Goal: Find specific page/section: Find specific page/section

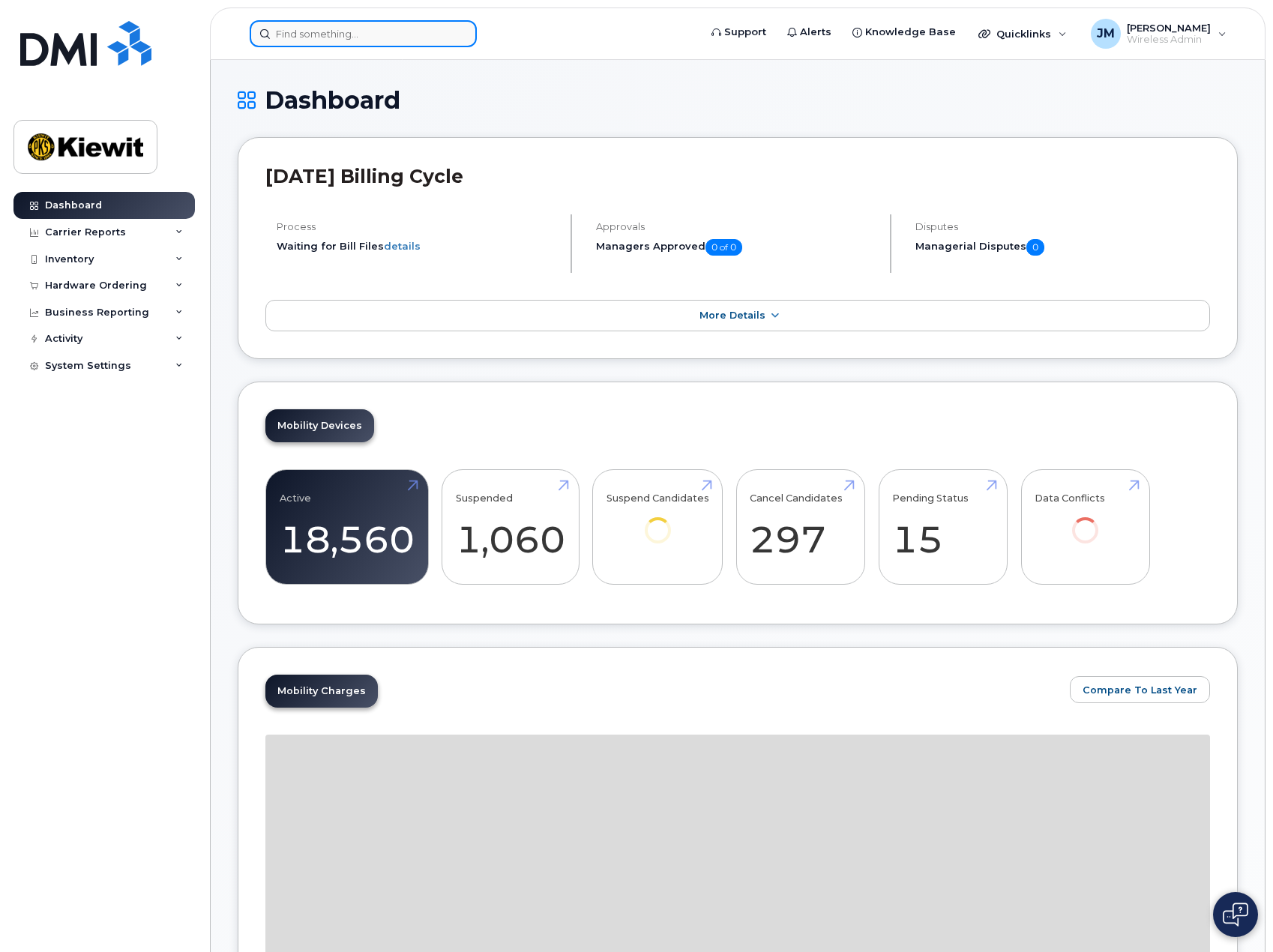
click at [390, 33] on input at bounding box center [362, 33] width 227 height 27
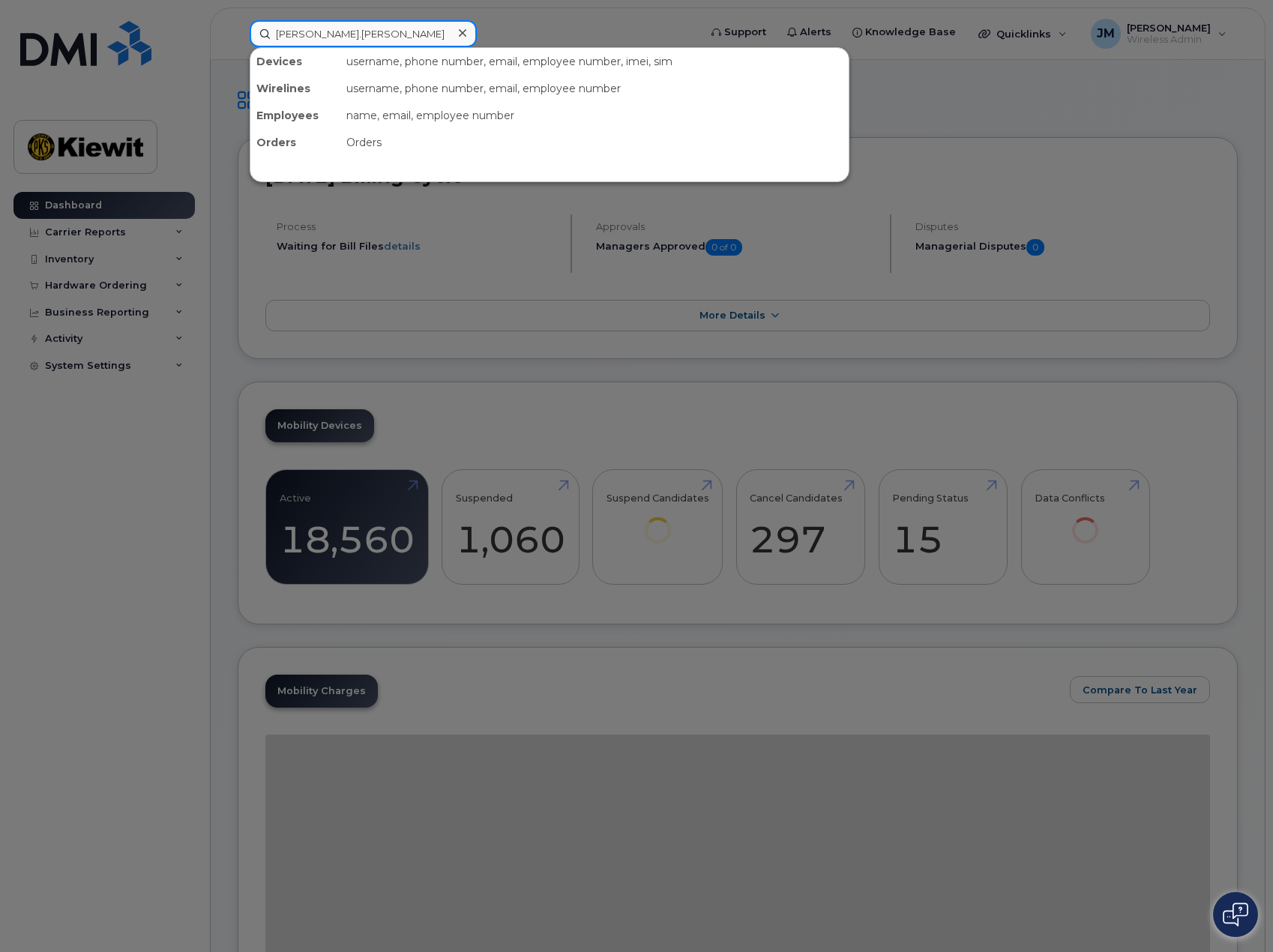
type input "kate.harris"
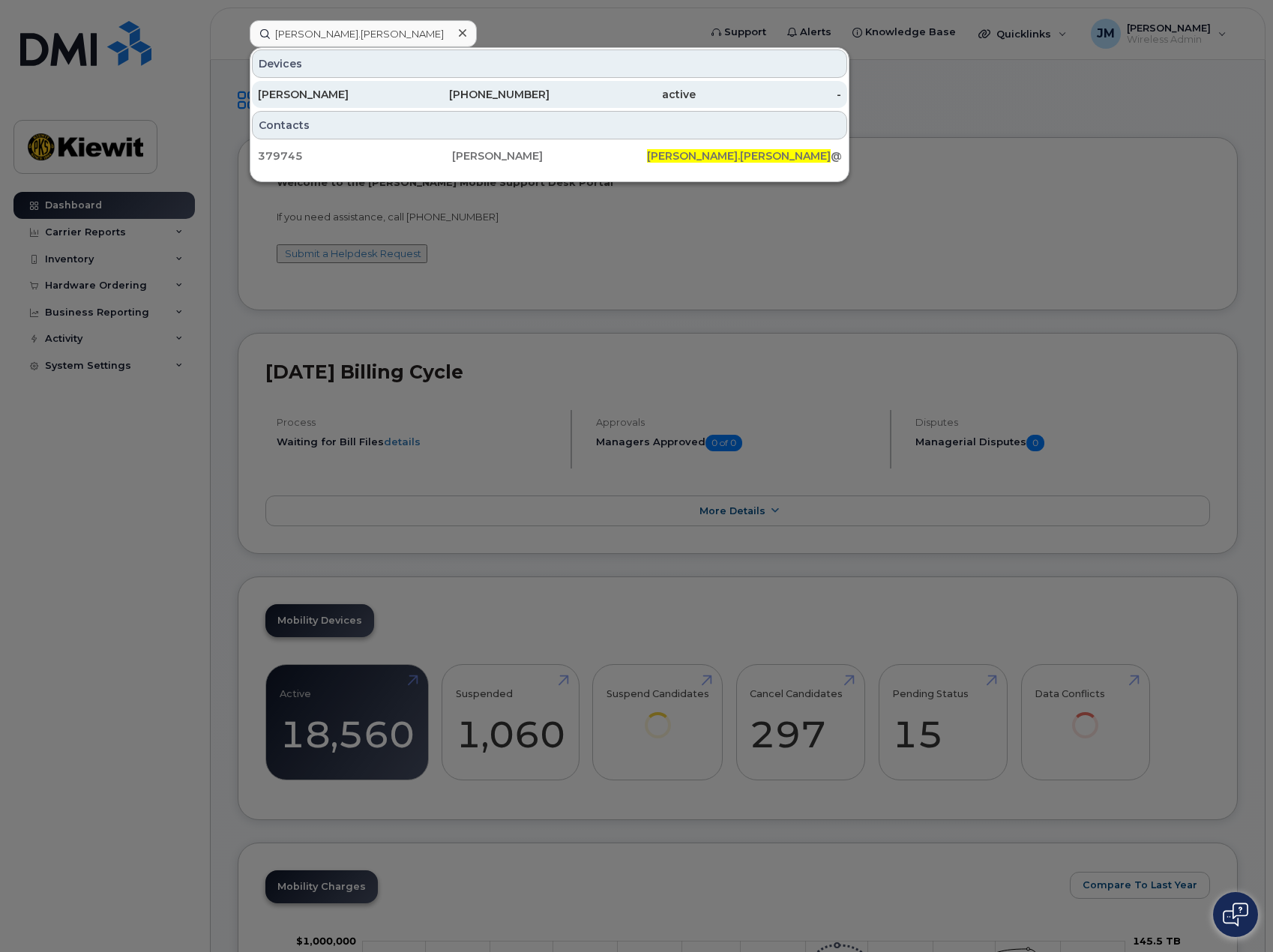
click at [352, 95] on div "[PERSON_NAME]" at bounding box center [331, 95] width 146 height 15
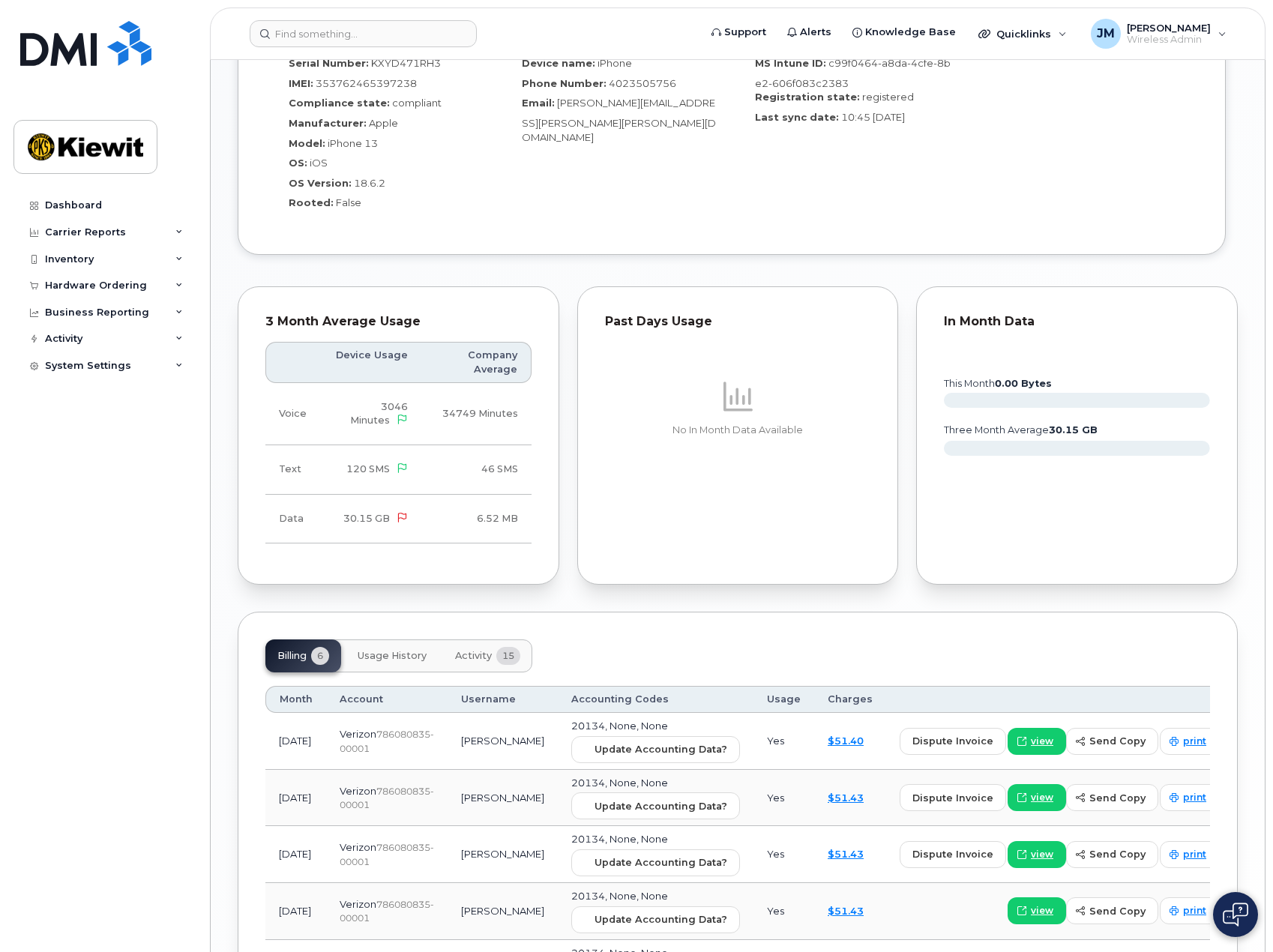
scroll to position [1092, 0]
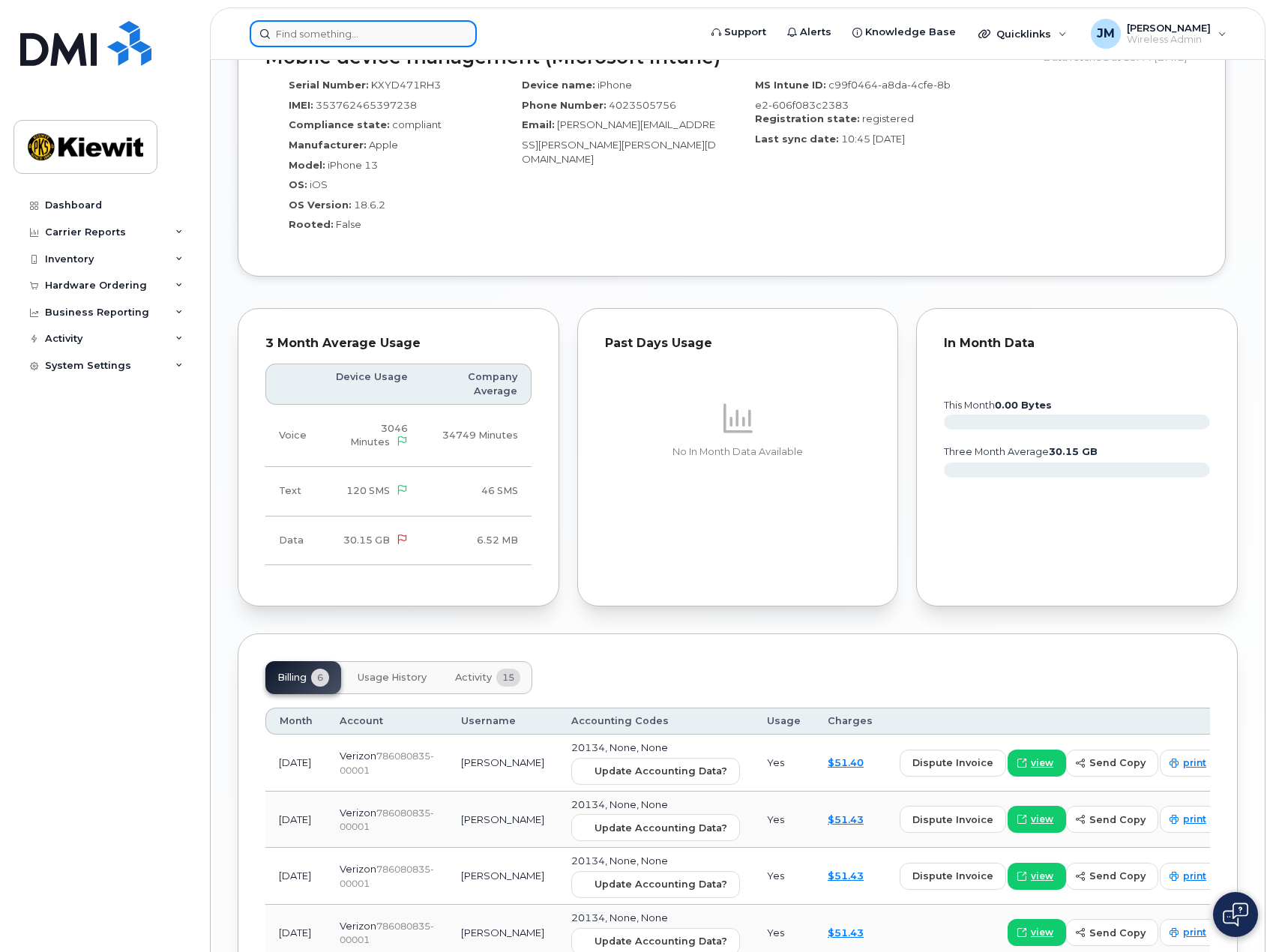
click at [368, 32] on input at bounding box center [362, 33] width 227 height 27
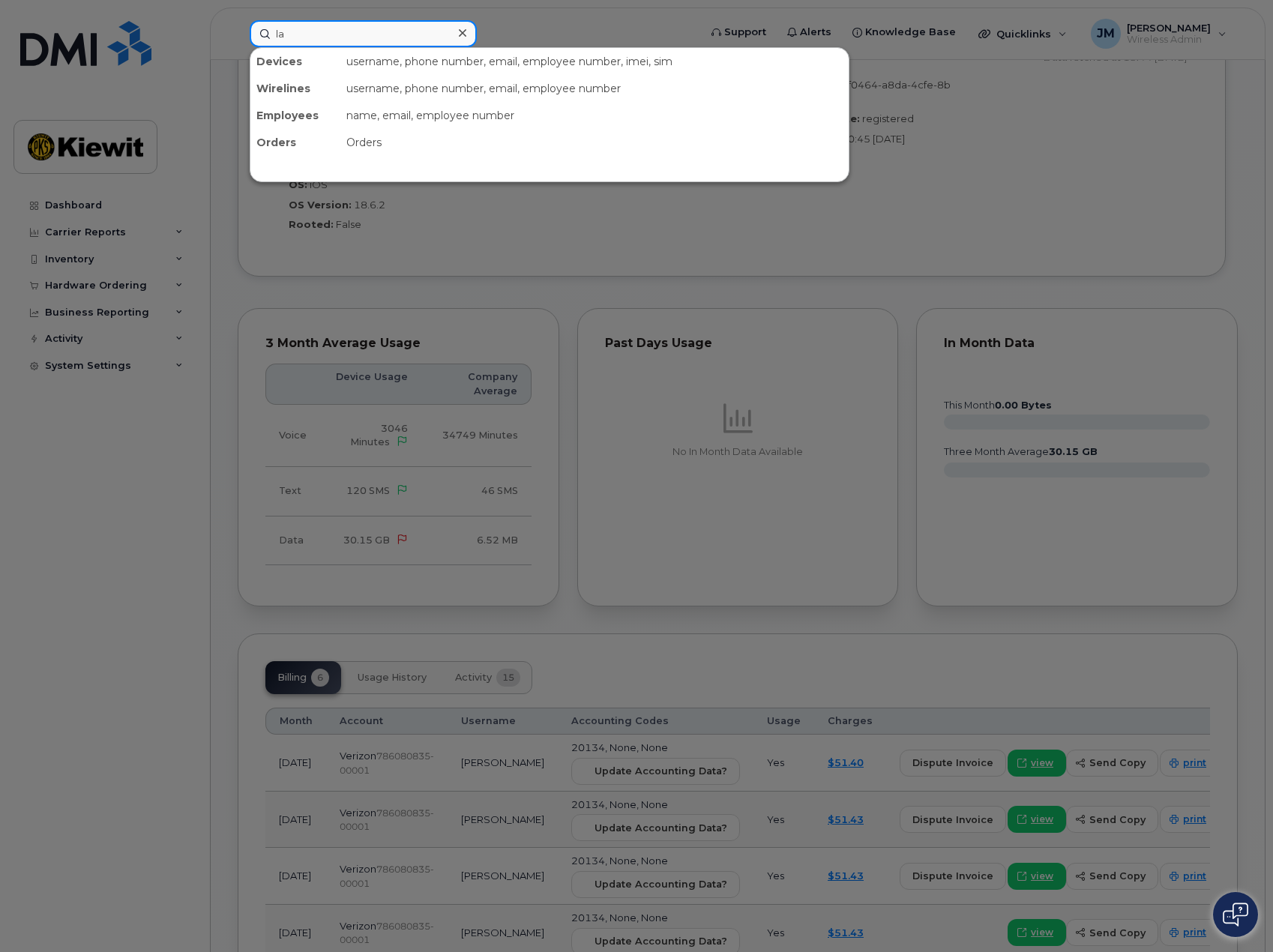
type input "l"
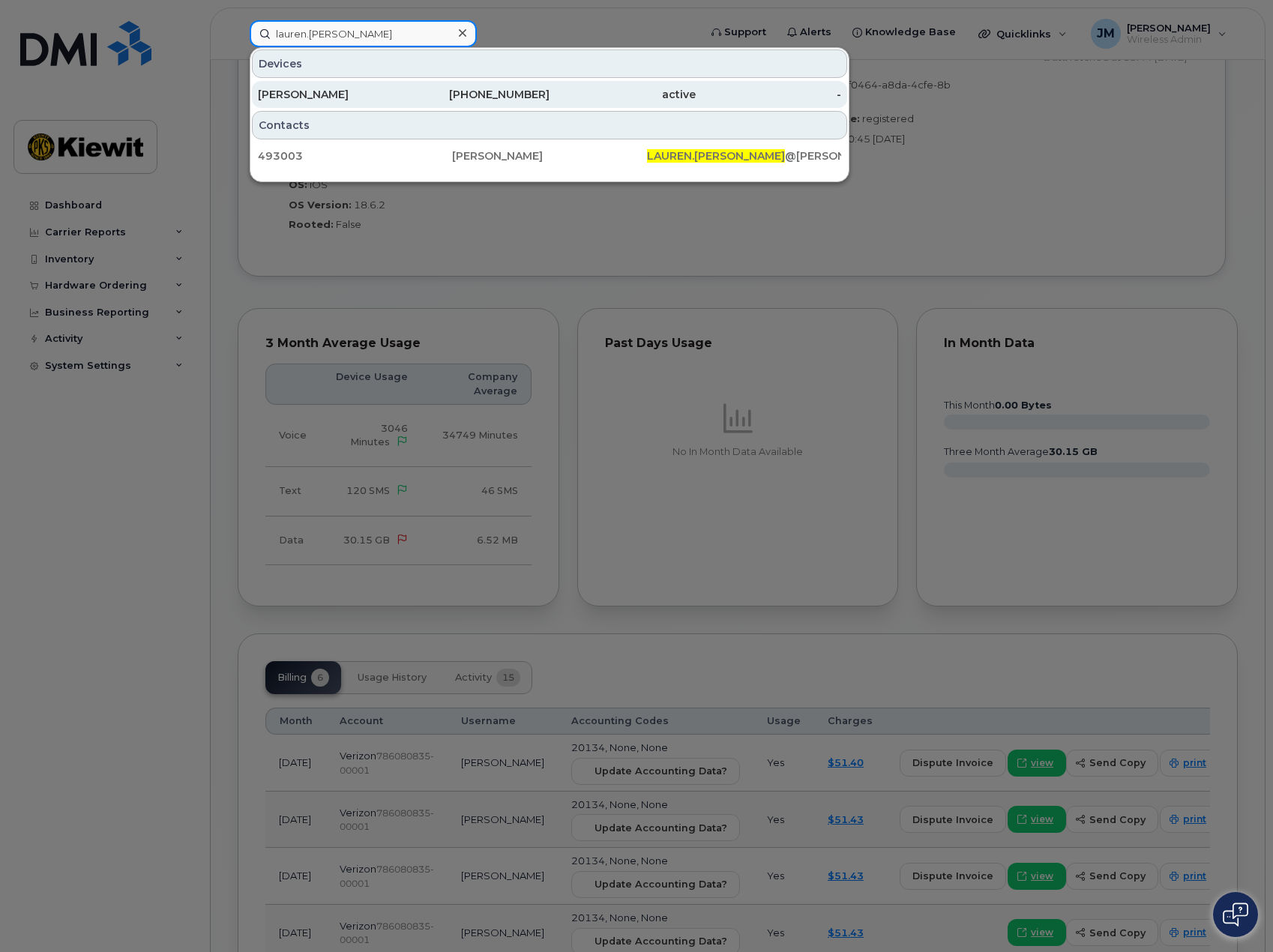
type input "lauren.[PERSON_NAME]"
click at [361, 88] on div "LAUREN HENRY" at bounding box center [331, 95] width 146 height 15
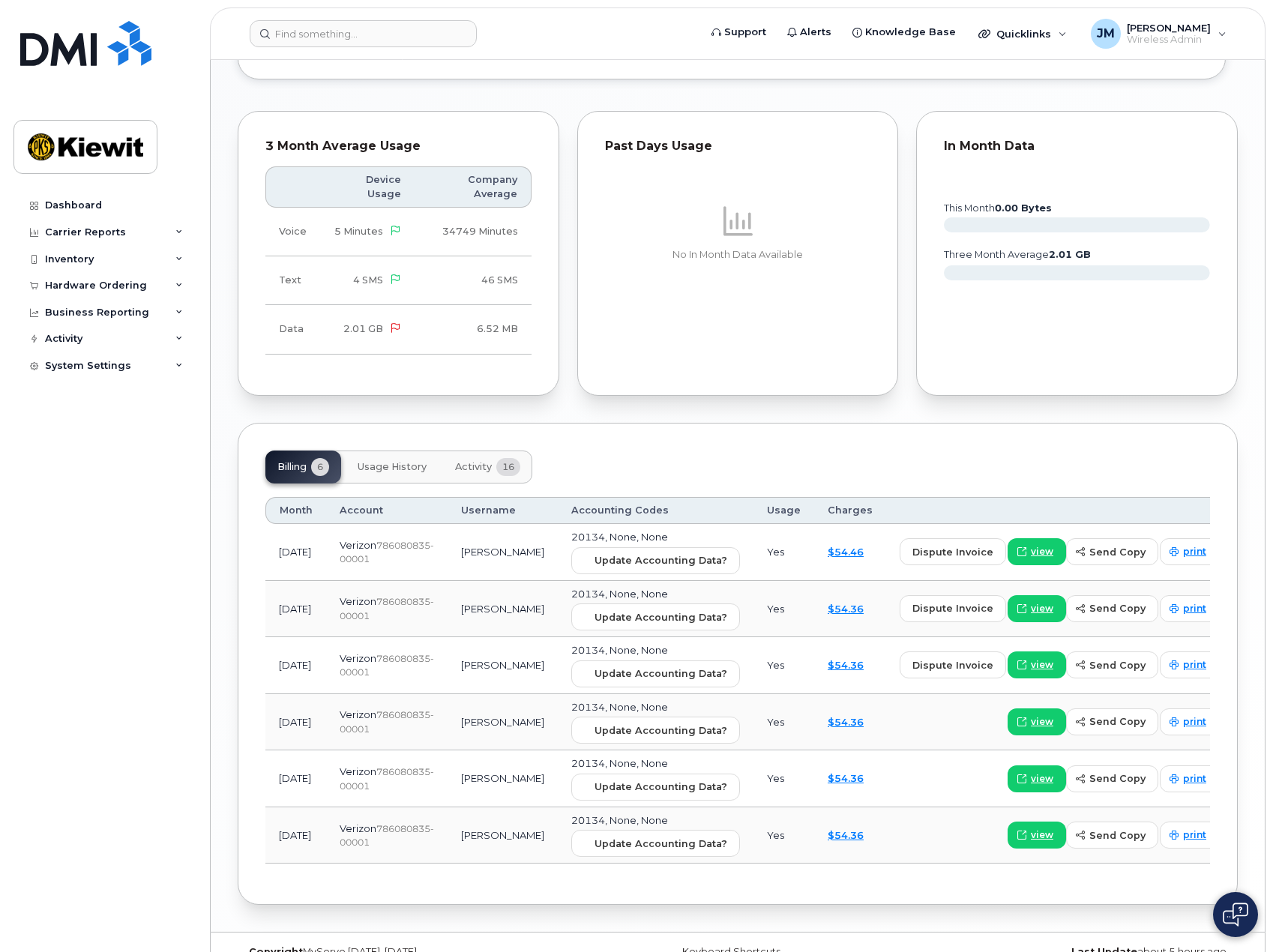
scroll to position [1290, 0]
click at [665, 552] on span "Update Accounting Data?" at bounding box center [661, 559] width 133 height 14
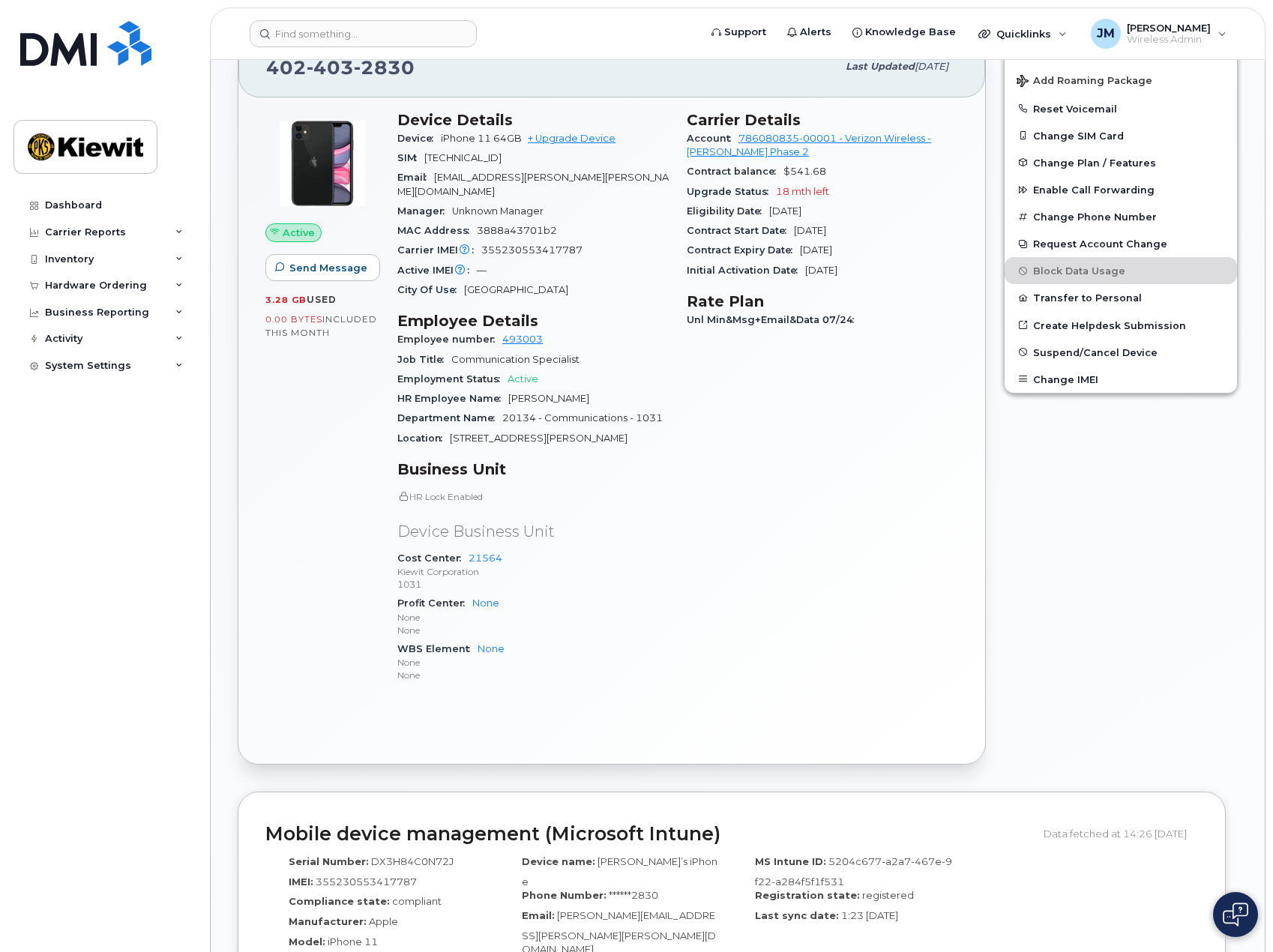
scroll to position [915, 0]
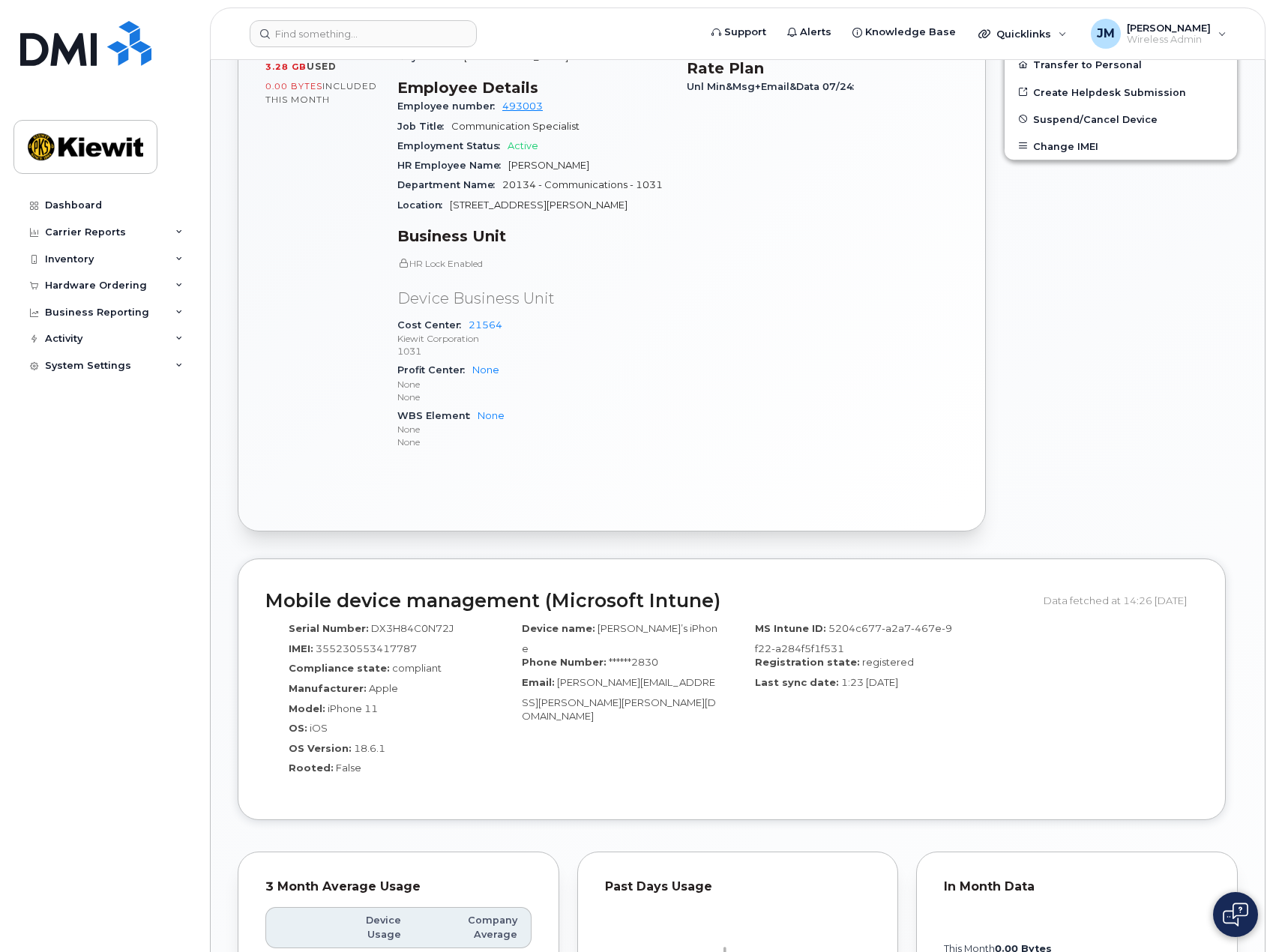
scroll to position [299, 0]
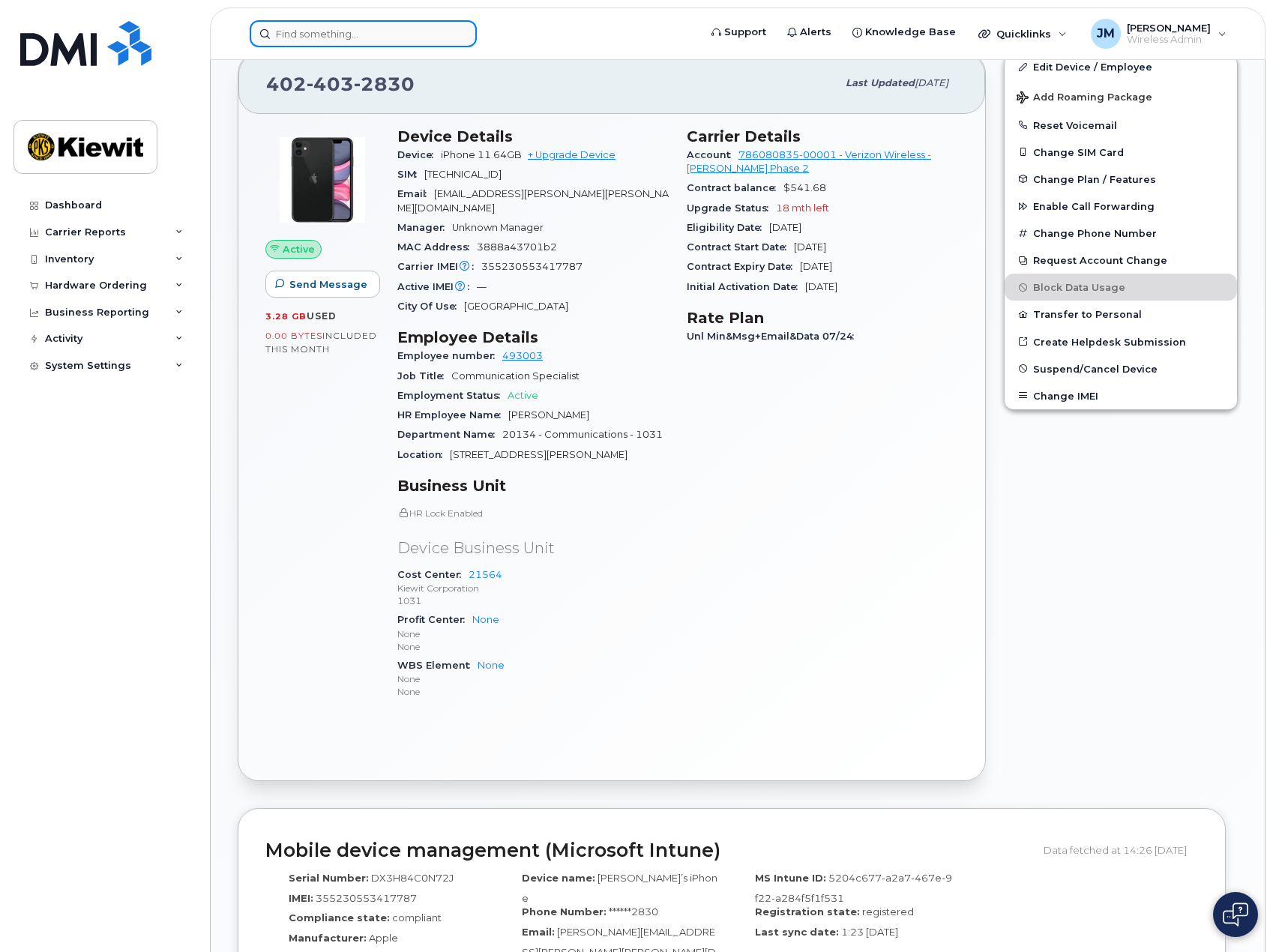
click at [347, 34] on input at bounding box center [362, 33] width 227 height 27
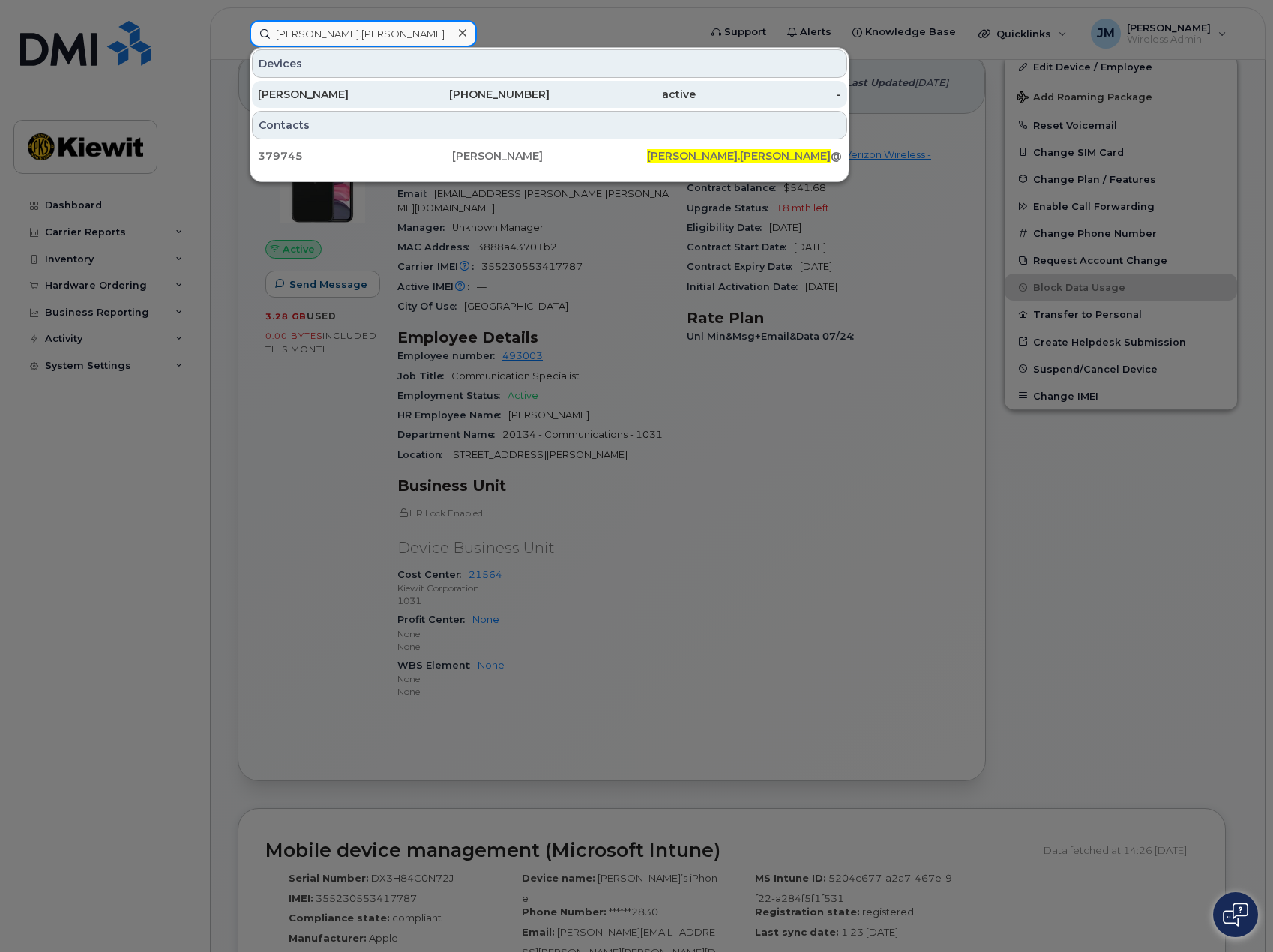
type input "kate.harris"
click at [349, 91] on div "[PERSON_NAME]" at bounding box center [331, 95] width 146 height 15
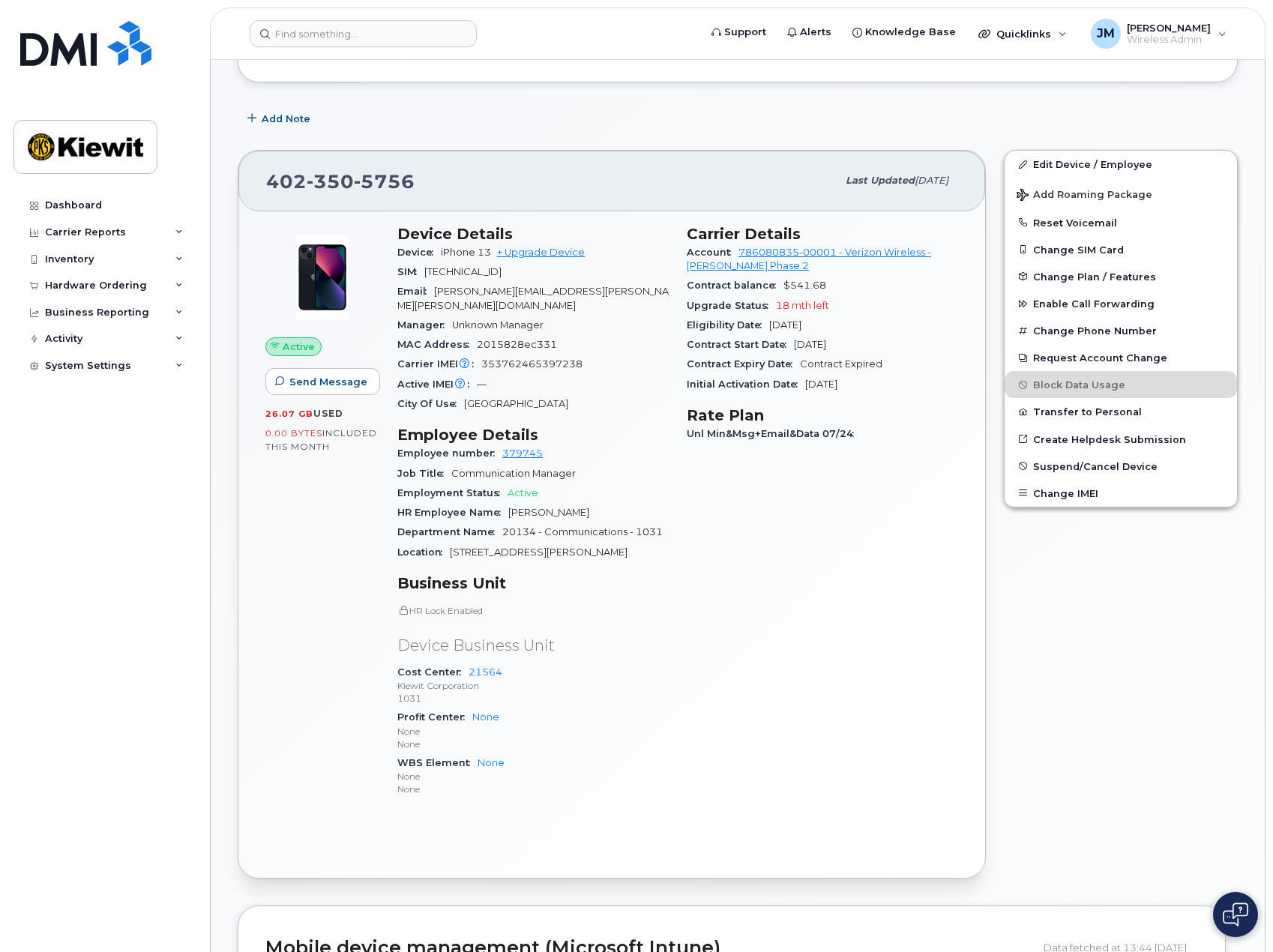
scroll to position [193, 0]
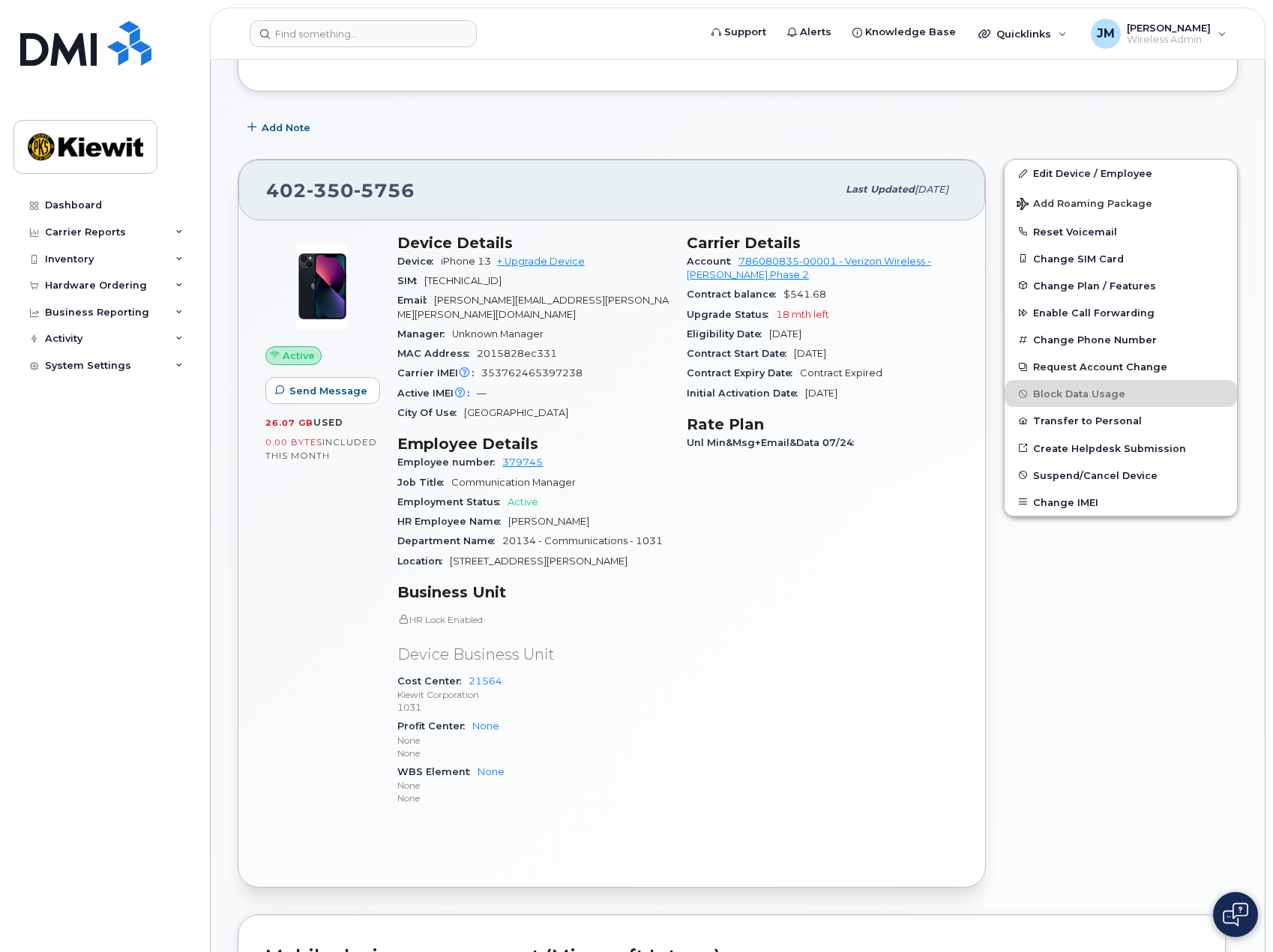
drag, startPoint x: 705, startPoint y: 768, endPoint x: 720, endPoint y: 763, distance: 15.8
click at [705, 768] on div "Carrier Details Account 786080835-00001 - Verizon Wireless - Kiewit Phase 2 Con…" at bounding box center [823, 527] width 289 height 604
click at [424, 42] on input at bounding box center [362, 33] width 227 height 27
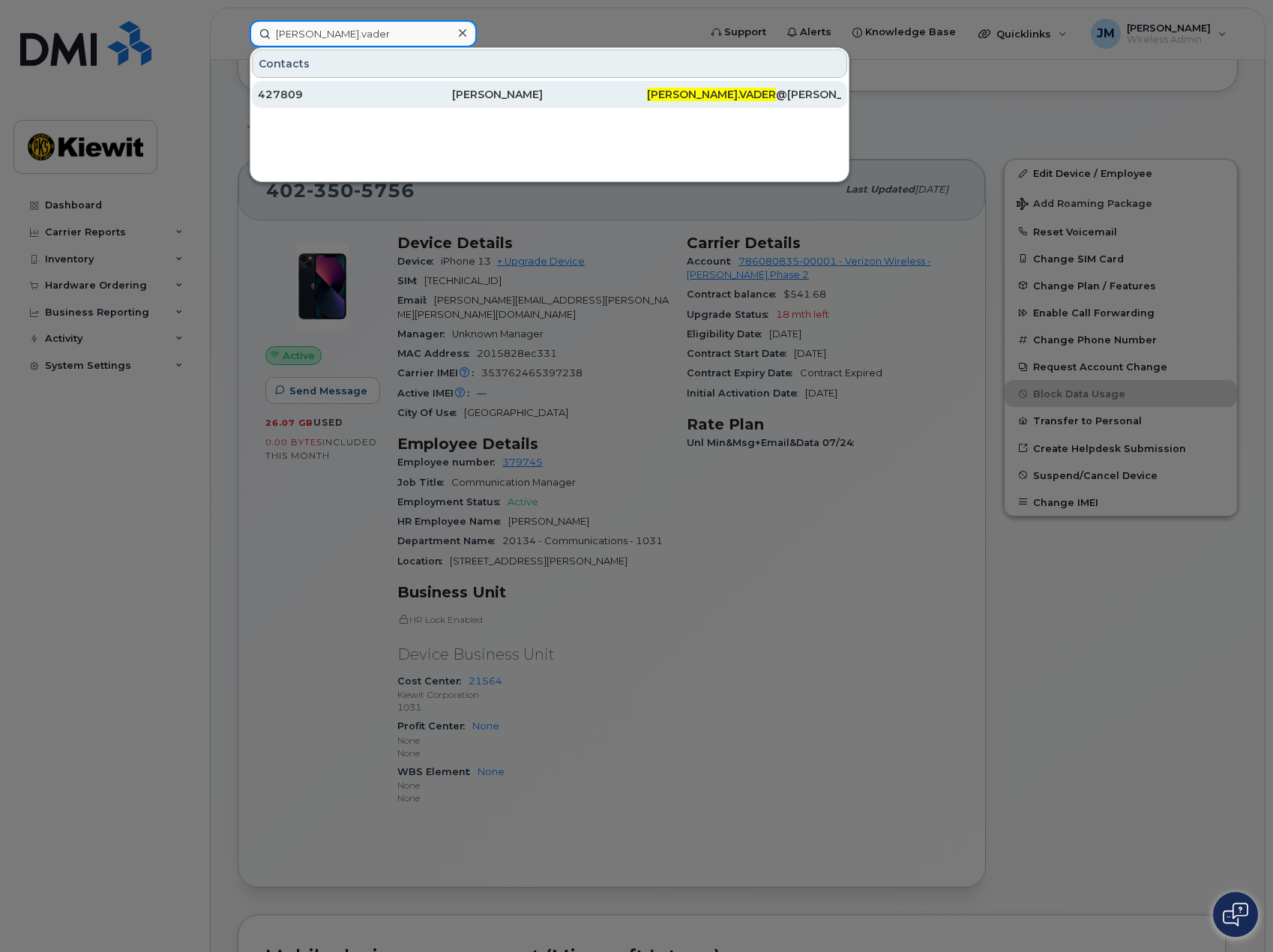
type input "carmen.vader"
click at [381, 96] on div "427809" at bounding box center [355, 95] width 194 height 15
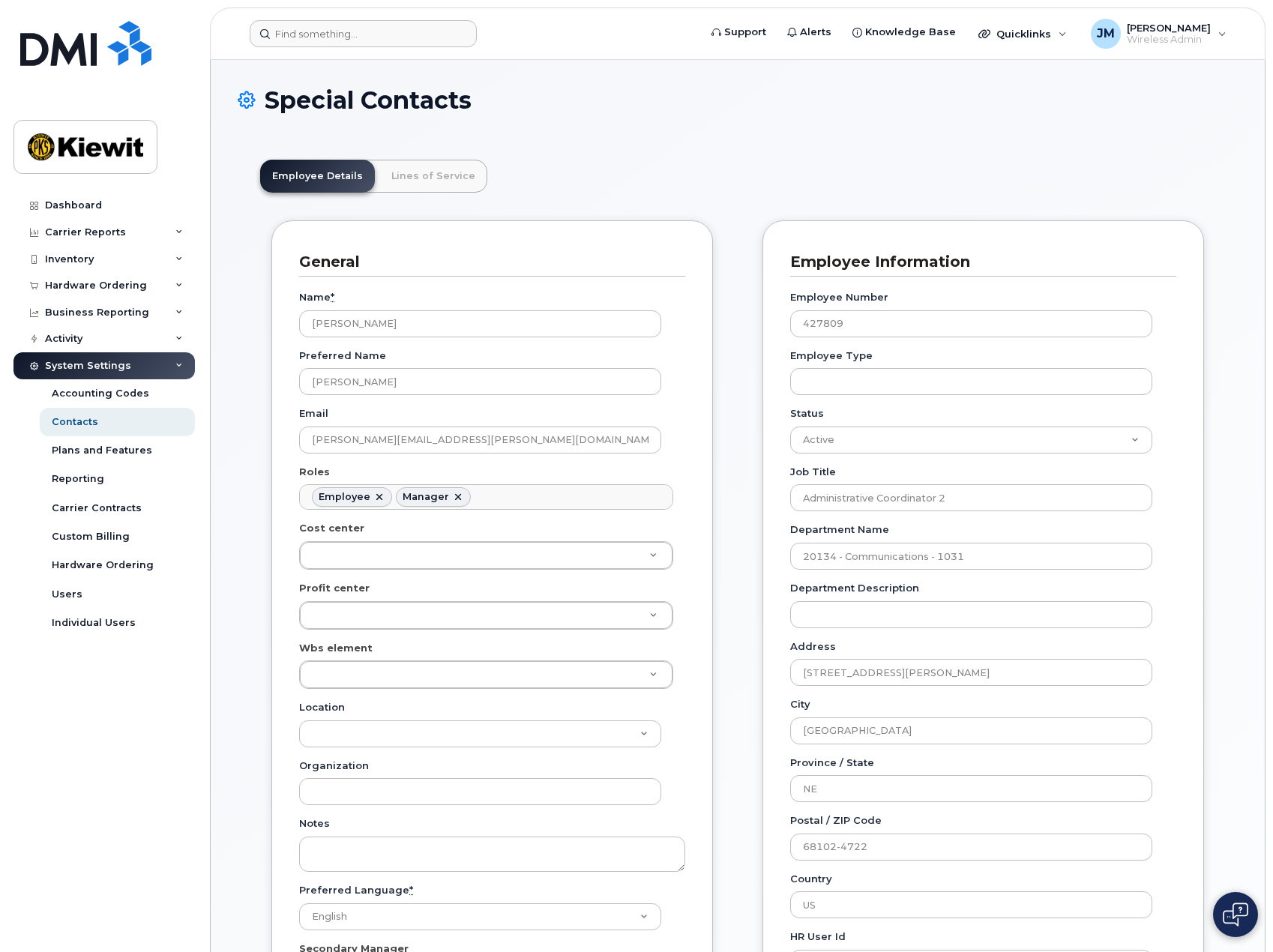
scroll to position [44, 0]
click at [416, 27] on input at bounding box center [362, 33] width 227 height 27
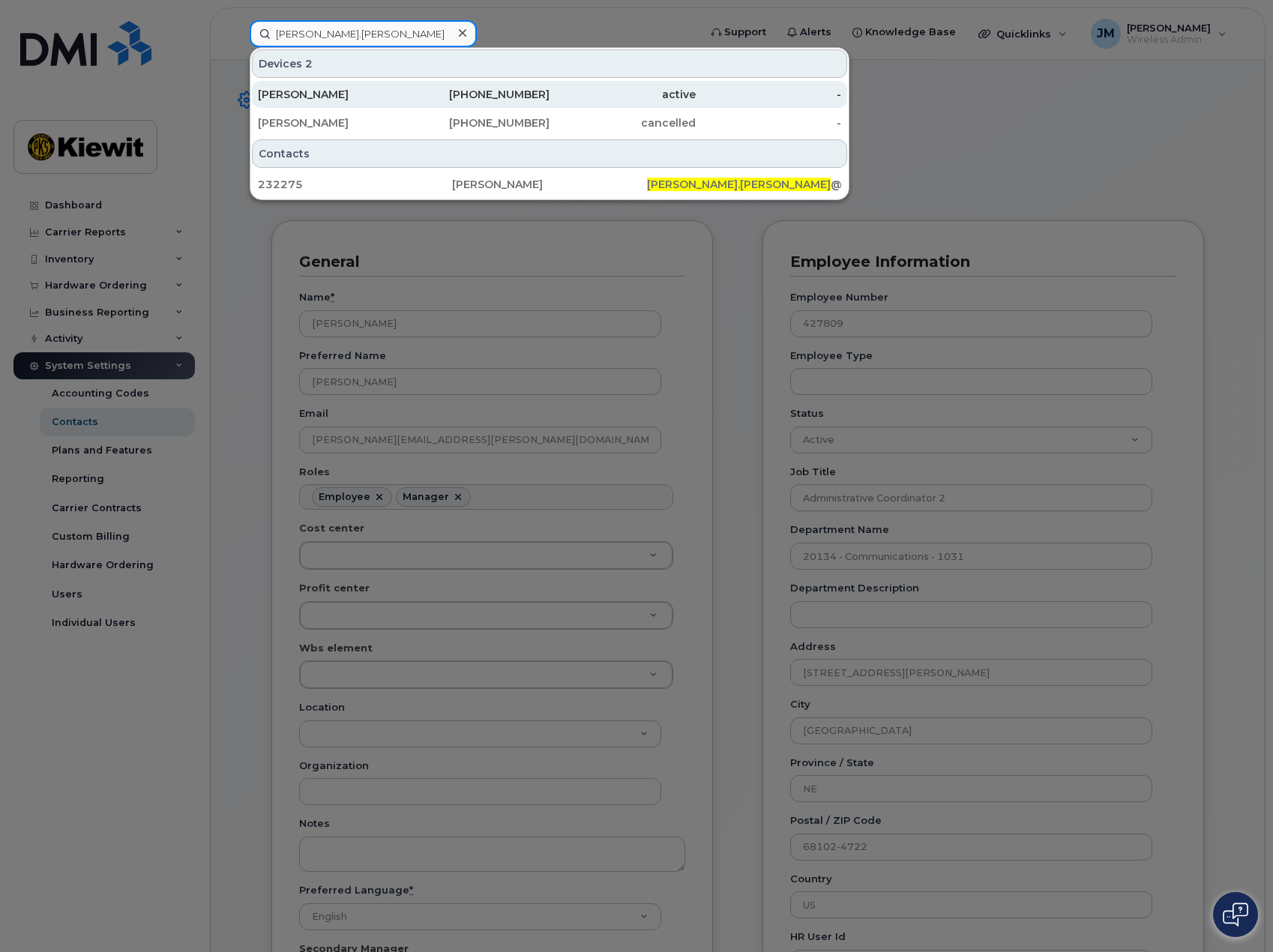
type input "[PERSON_NAME].[PERSON_NAME]"
click at [398, 96] on div "[PERSON_NAME]" at bounding box center [331, 95] width 146 height 15
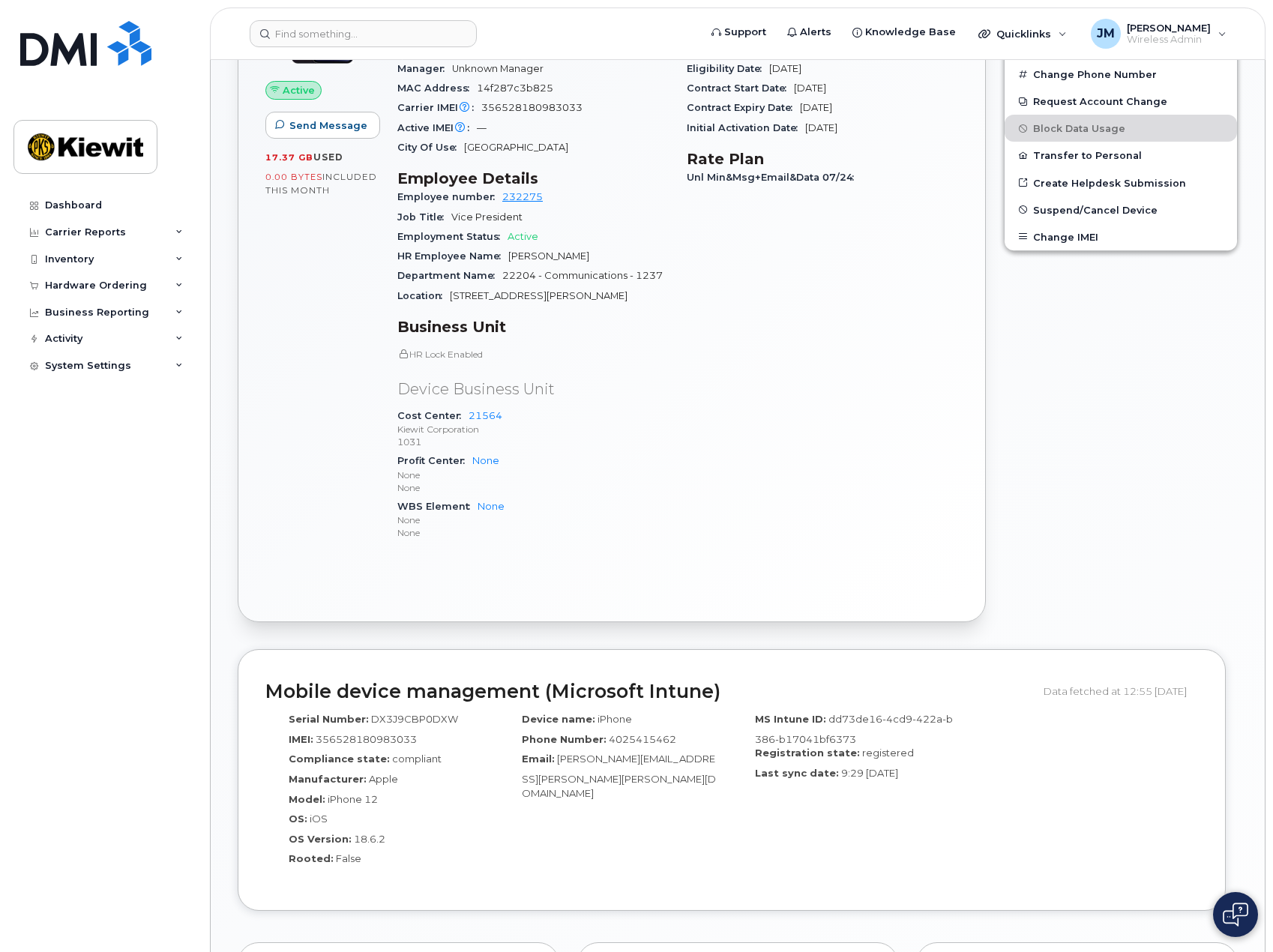
scroll to position [218, 0]
